Goal: Task Accomplishment & Management: Use online tool/utility

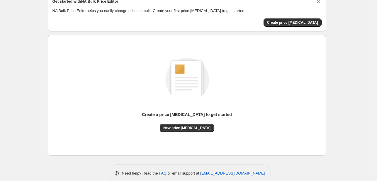
scroll to position [29, 0]
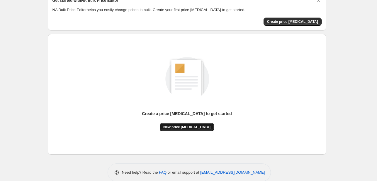
click at [183, 127] on span "New price change job" at bounding box center [186, 127] width 47 height 5
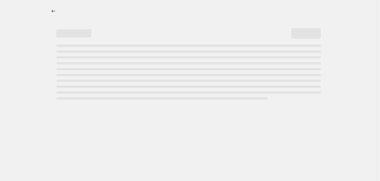
select select "percentage"
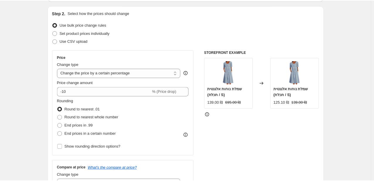
scroll to position [59, 0]
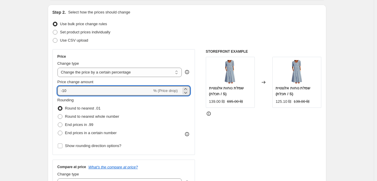
drag, startPoint x: 76, startPoint y: 91, endPoint x: 39, endPoint y: 91, distance: 37.2
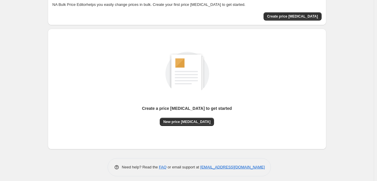
scroll to position [38, 0]
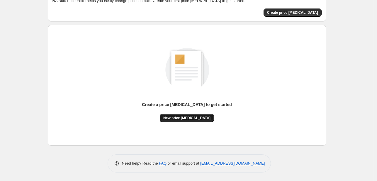
click at [192, 120] on span "New price change job" at bounding box center [186, 118] width 47 height 5
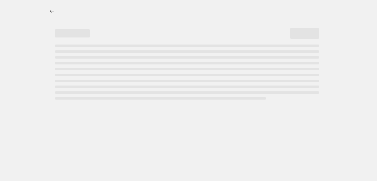
select select "percentage"
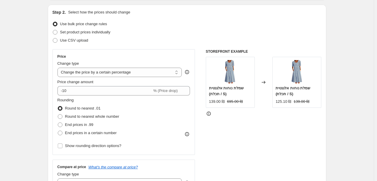
scroll to position [88, 0]
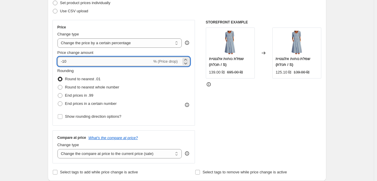
click at [128, 60] on input "-10" at bounding box center [104, 61] width 95 height 9
drag, startPoint x: 91, startPoint y: 59, endPoint x: 54, endPoint y: 60, distance: 37.5
click at [54, 60] on div "Price Change type Change the price to a certain amount Change the price by a ce…" at bounding box center [123, 73] width 143 height 106
type input "5"
click at [62, 105] on span at bounding box center [60, 103] width 5 height 5
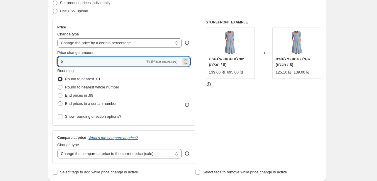
click at [58, 102] on input "End prices in a certain number" at bounding box center [58, 101] width 0 height 0
radio input "true"
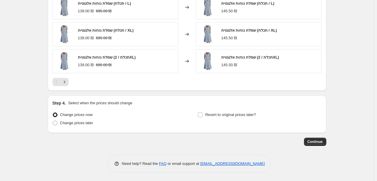
scroll to position [438, 0]
click at [309, 142] on span "Continue" at bounding box center [314, 141] width 15 height 5
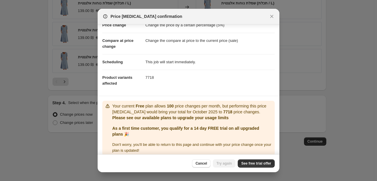
scroll to position [23, 0]
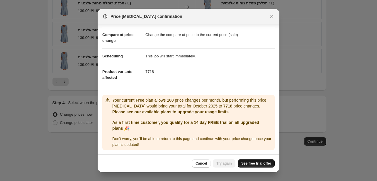
click at [251, 166] on link "See free trial offer" at bounding box center [256, 163] width 37 height 8
click at [223, 164] on span "Try again" at bounding box center [224, 163] width 16 height 5
click at [271, 18] on icon "Close" at bounding box center [272, 16] width 6 height 6
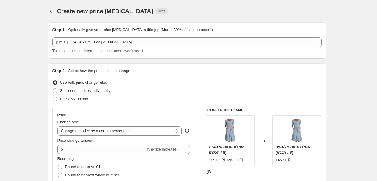
scroll to position [438, 0]
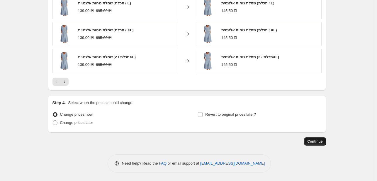
click at [318, 141] on span "Continue" at bounding box center [314, 141] width 15 height 5
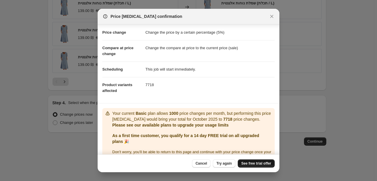
scroll to position [23, 0]
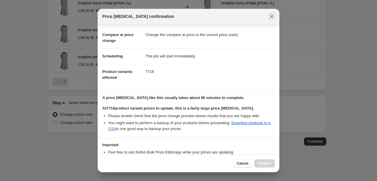
click at [273, 13] on icon "Close" at bounding box center [272, 16] width 6 height 6
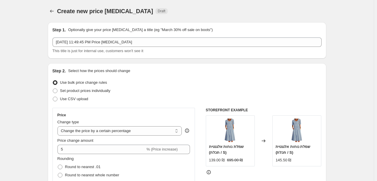
scroll to position [438, 0]
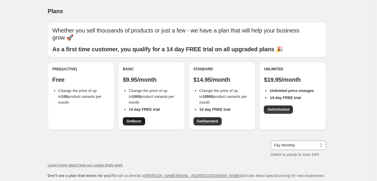
click at [132, 120] on span "Get Basic" at bounding box center [133, 121] width 15 height 5
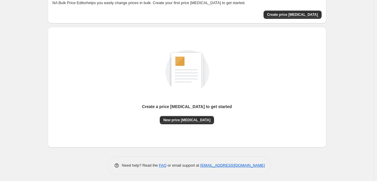
scroll to position [38, 0]
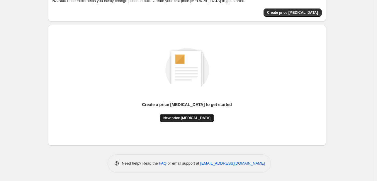
click at [189, 119] on span "New price change job" at bounding box center [186, 118] width 47 height 5
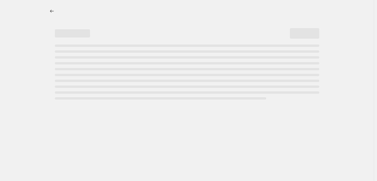
select select "percentage"
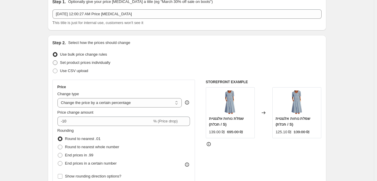
scroll to position [117, 0]
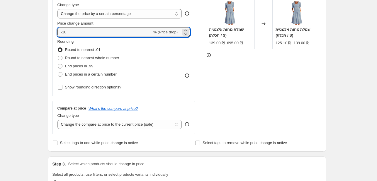
drag, startPoint x: 81, startPoint y: 32, endPoint x: 52, endPoint y: 32, distance: 28.7
click at [52, 32] on div "Step 2. Select how the prices should change Use bulk price change rules Set pro…" at bounding box center [187, 49] width 278 height 206
type input "5"
click at [62, 57] on span at bounding box center [60, 58] width 5 height 5
click at [58, 56] on input "Round to nearest whole number" at bounding box center [58, 56] width 0 height 0
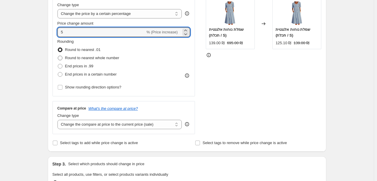
radio input "true"
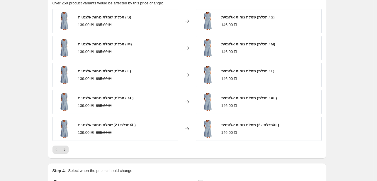
scroll to position [404, 0]
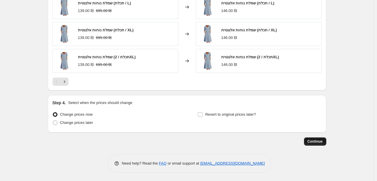
click at [314, 140] on span "Continue" at bounding box center [314, 141] width 15 height 5
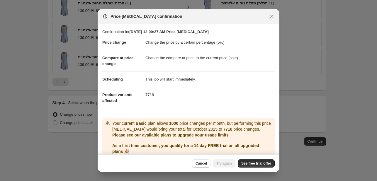
scroll to position [23, 0]
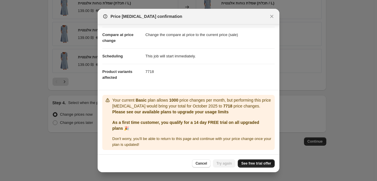
click at [254, 163] on span "See free trial offer" at bounding box center [256, 163] width 30 height 5
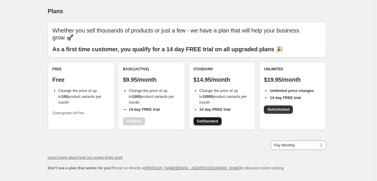
click at [207, 120] on span "Get Standard" at bounding box center [207, 121] width 21 height 5
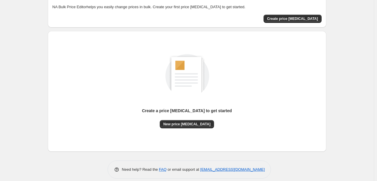
scroll to position [38, 0]
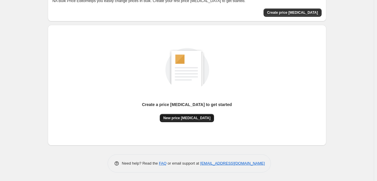
click at [186, 121] on button "New price [MEDICAL_DATA]" at bounding box center [187, 118] width 54 height 8
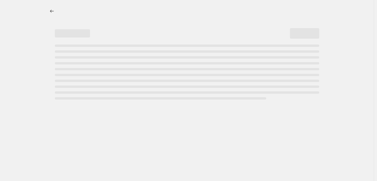
select select "percentage"
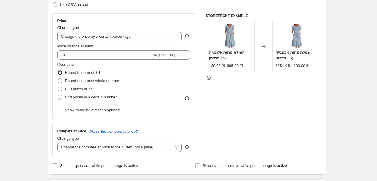
scroll to position [88, 0]
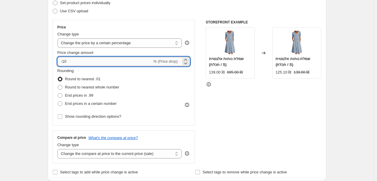
click at [69, 60] on input "-10" at bounding box center [104, 61] width 95 height 9
type input "5"
drag, startPoint x: 62, startPoint y: 88, endPoint x: 75, endPoint y: 91, distance: 13.4
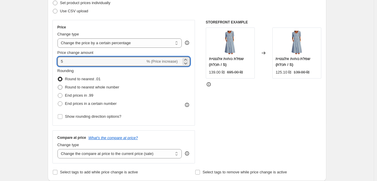
click at [62, 88] on span at bounding box center [60, 87] width 5 height 5
click at [58, 85] on input "Round to nearest whole number" at bounding box center [58, 85] width 0 height 0
radio input "true"
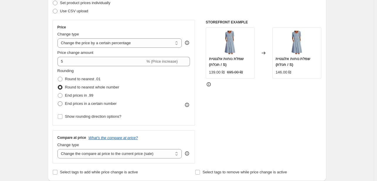
click at [61, 103] on span at bounding box center [60, 103] width 5 height 5
click at [58, 102] on input "End prices in a certain number" at bounding box center [58, 101] width 0 height 0
radio input "true"
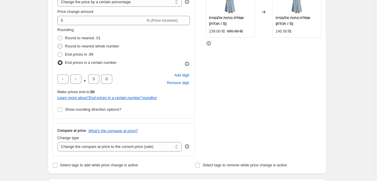
scroll to position [117, 0]
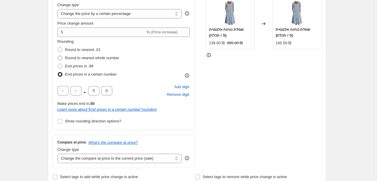
click at [61, 59] on span at bounding box center [60, 58] width 5 height 5
click at [58, 56] on input "Round to nearest whole number" at bounding box center [58, 56] width 0 height 0
radio input "true"
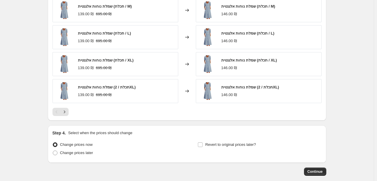
scroll to position [404, 0]
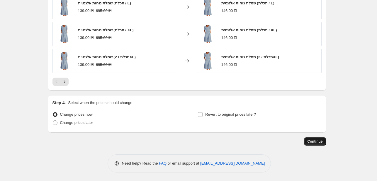
click at [318, 140] on span "Continue" at bounding box center [314, 141] width 15 height 5
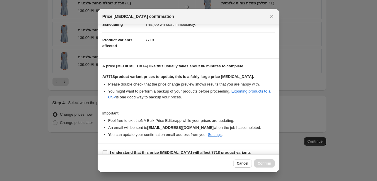
scroll to position [61, 0]
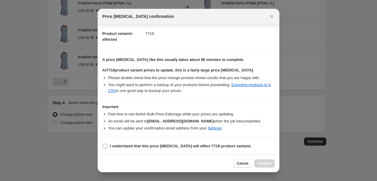
click at [107, 145] on input "I understand that this price [MEDICAL_DATA] will affect 7718 product variants" at bounding box center [105, 146] width 5 height 5
checkbox input "true"
click at [262, 163] on span "Confirm" at bounding box center [264, 163] width 13 height 5
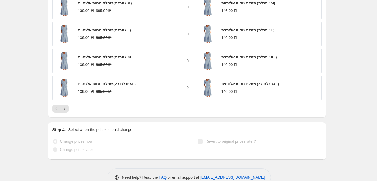
scroll to position [420, 0]
click at [57, 142] on span at bounding box center [55, 141] width 5 height 5
click at [56, 141] on span at bounding box center [55, 141] width 5 height 5
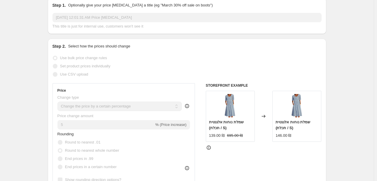
scroll to position [0, 0]
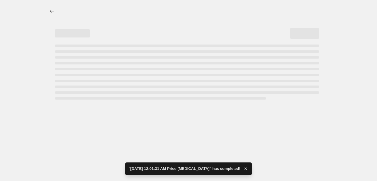
select select "percentage"
